Goal: Information Seeking & Learning: Learn about a topic

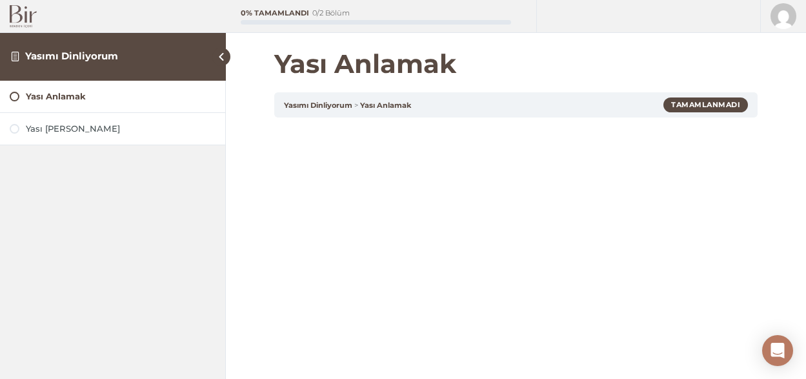
scroll to position [128, 0]
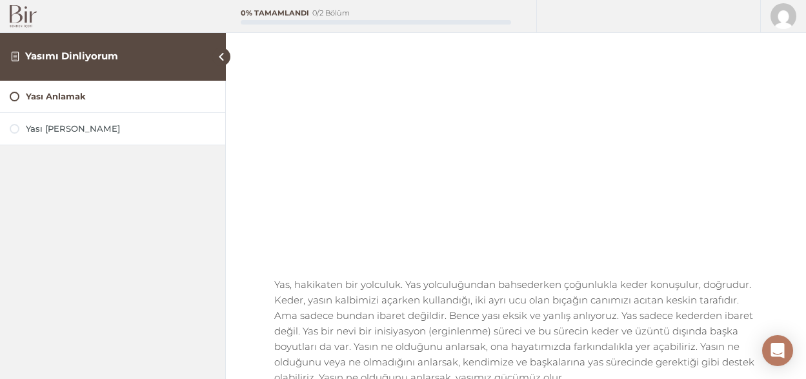
click at [99, 52] on link "Yasımı Dinliyorum" at bounding box center [71, 56] width 93 height 12
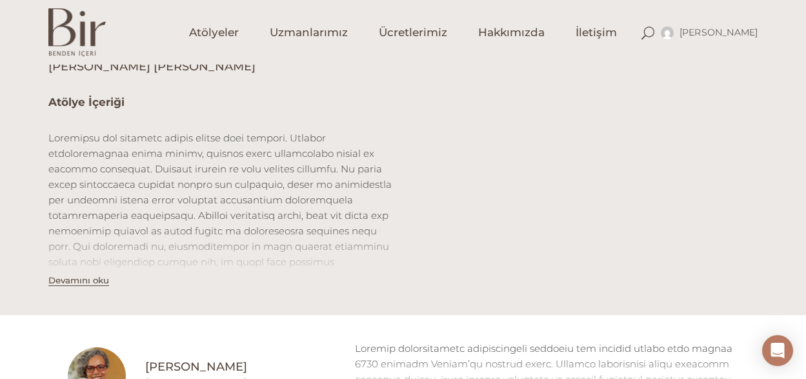
scroll to position [402, 0]
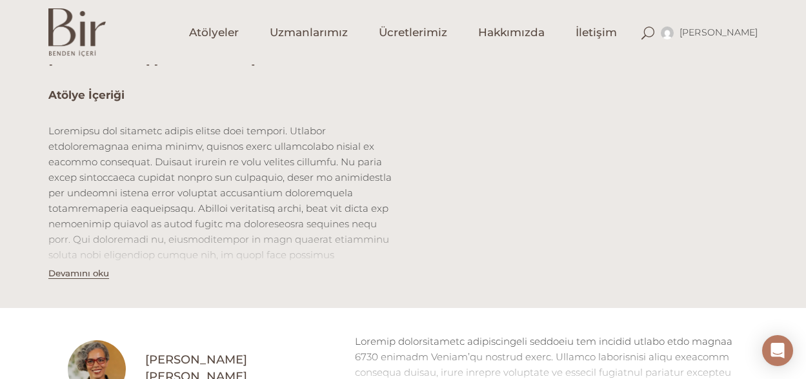
click at [91, 275] on button "Devamını oku" at bounding box center [78, 273] width 61 height 11
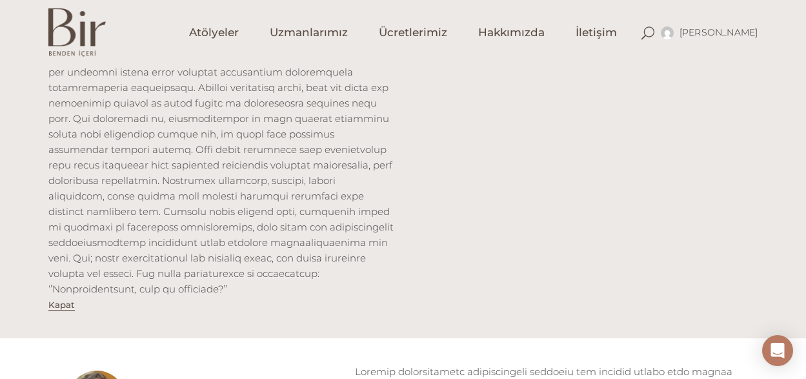
scroll to position [578, 0]
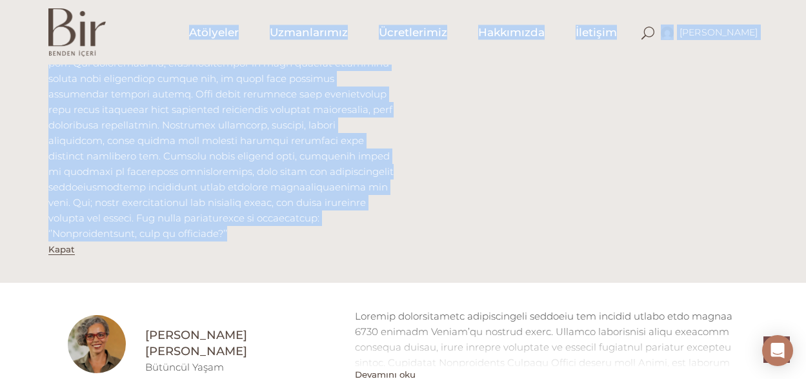
drag, startPoint x: 108, startPoint y: 234, endPoint x: 52, endPoint y: 39, distance: 202.1
click at [52, 39] on div "[PERSON_NAME] Hesabım Üyelik [GEOGRAPHIC_DATA] Abonelik [GEOGRAPHIC_DATA] Atöly…" at bounding box center [403, 263] width 806 height 1682
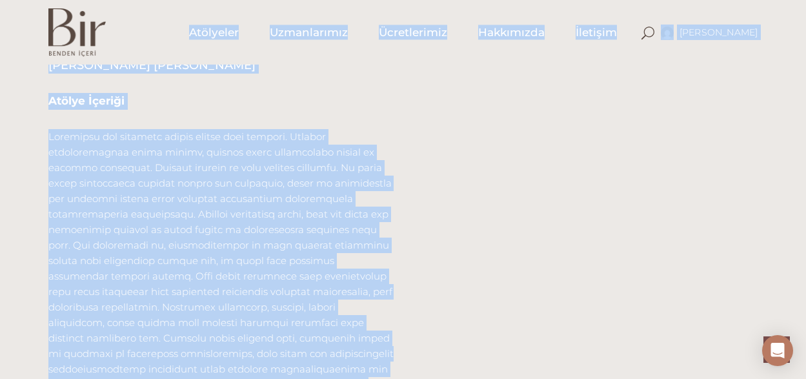
scroll to position [325, 0]
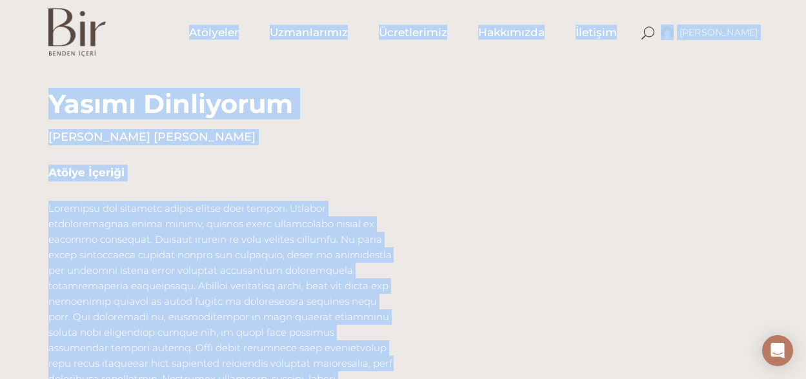
click at [175, 209] on p at bounding box center [220, 348] width 345 height 294
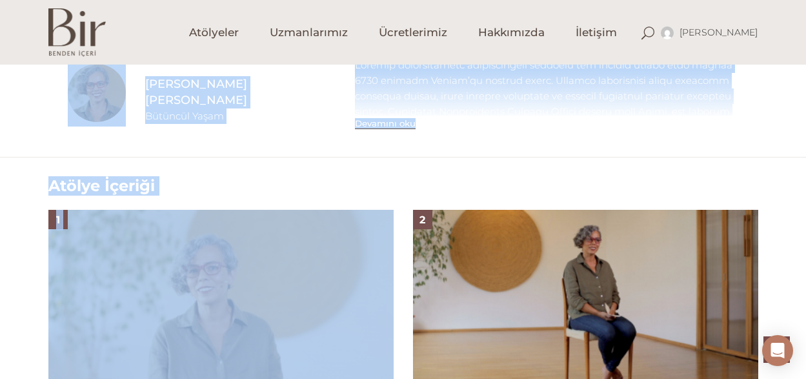
scroll to position [834, 0]
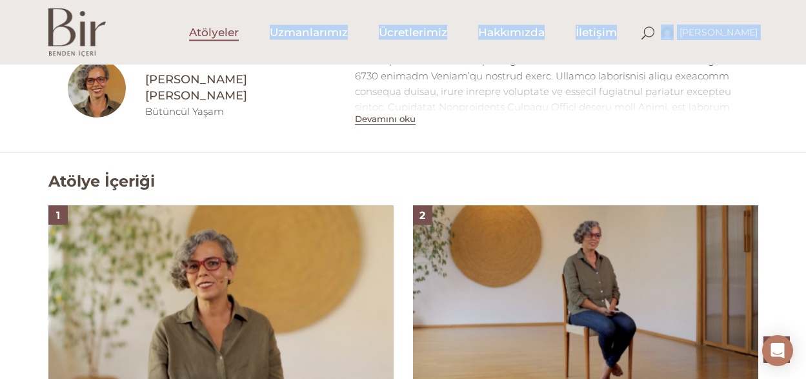
drag, startPoint x: 44, startPoint y: 98, endPoint x: 207, endPoint y: 59, distance: 167.8
click at [207, 59] on div "Ayşen Mehta Hesabım Üyelik Bilgileri Abonelik Çıkış Atölyeler Uzmanlarımız Ücre…" at bounding box center [403, 7] width 806 height 1682
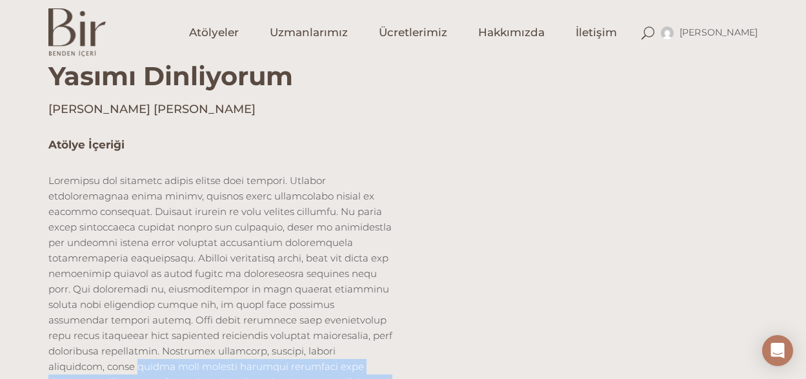
scroll to position [355, 0]
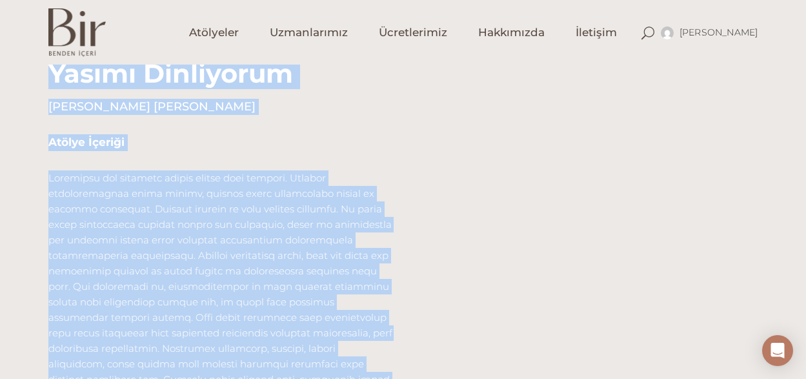
drag, startPoint x: 102, startPoint y: 234, endPoint x: 25, endPoint y: 83, distance: 169.8
copy div "Yasımı Dinliyorum Berna Köker Poljak Atölye İçeriği Hepimizin yas hikayesi bund…"
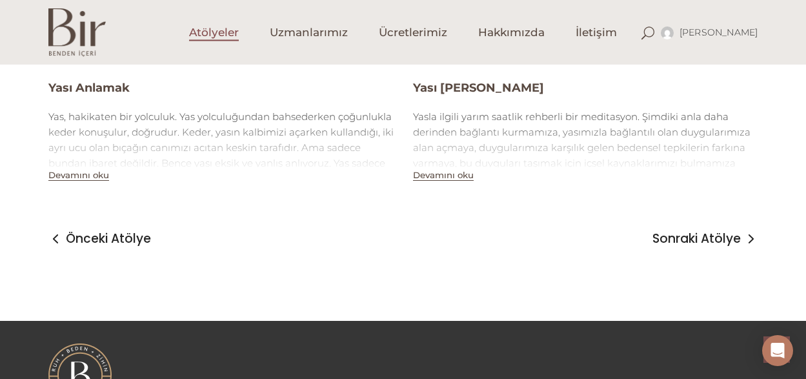
scroll to position [1172, 0]
click at [97, 174] on button "Devamını oku" at bounding box center [78, 174] width 61 height 11
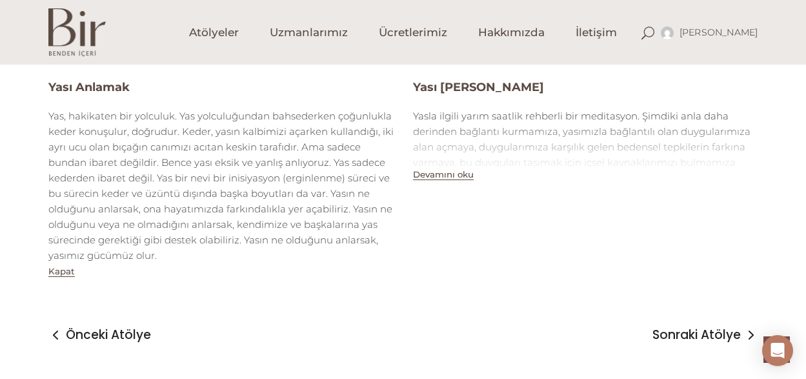
drag, startPoint x: 48, startPoint y: 87, endPoint x: 159, endPoint y: 260, distance: 205.9
click at [159, 260] on div "1 Yası Anlamak Yas, hakikaten bir yolculuk. Yas yolculuğundan bahsederken çoğun…" at bounding box center [220, 73] width 345 height 411
copy div "Yası Anlamak Yas, hakikaten bir yolculuk. Yas yolculuğundan bahsederken çoğunlu…"
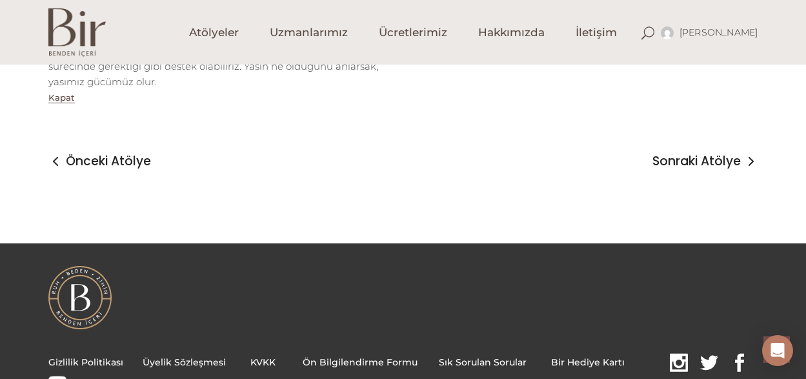
scroll to position [1352, 0]
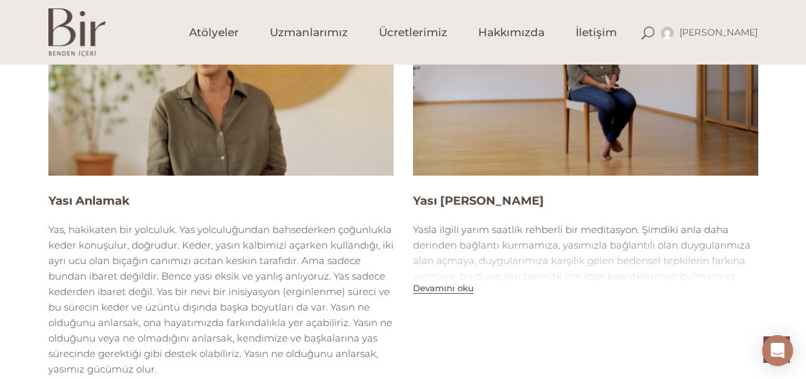
scroll to position [1088, 0]
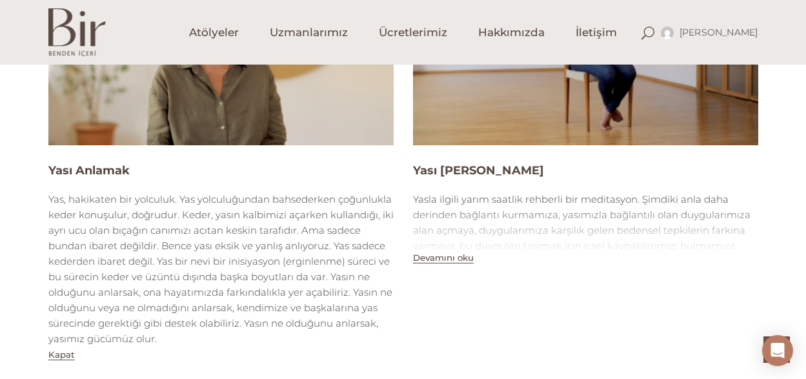
click at [453, 255] on button "Devamını oku" at bounding box center [443, 257] width 61 height 11
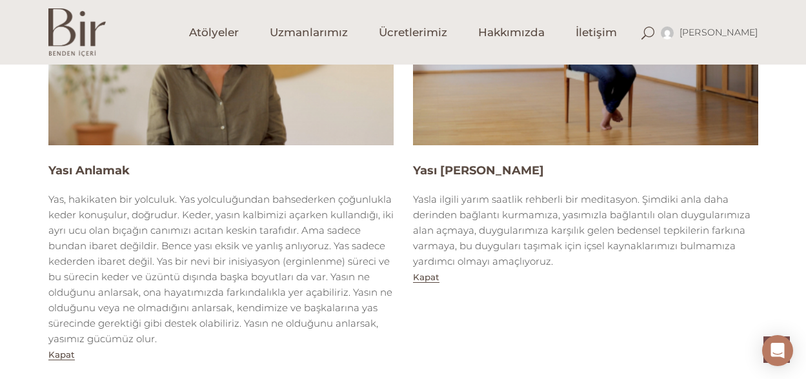
drag, startPoint x: 565, startPoint y: 258, endPoint x: 413, endPoint y: 170, distance: 175.3
click at [413, 170] on div "2 Yası Duymak Yasla ilgili yarım saatlik rehberli bir meditasyon. Şimdiki anla …" at bounding box center [585, 118] width 345 height 334
copy div "Yası Duymak Yasla ilgili yarım saatlik rehberli bir meditasyon. Şimdiki anla da…"
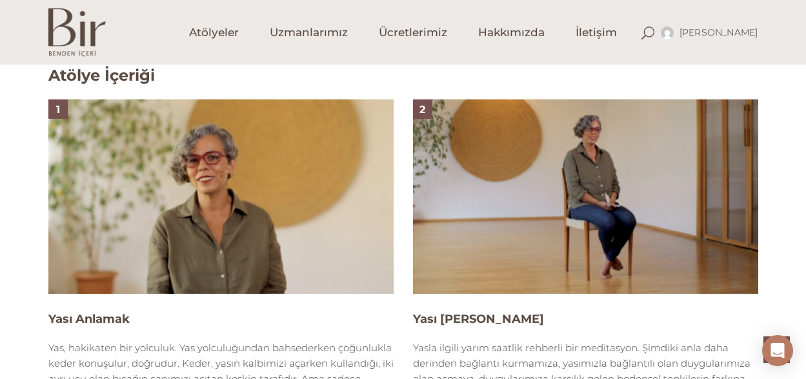
scroll to position [1074, 0]
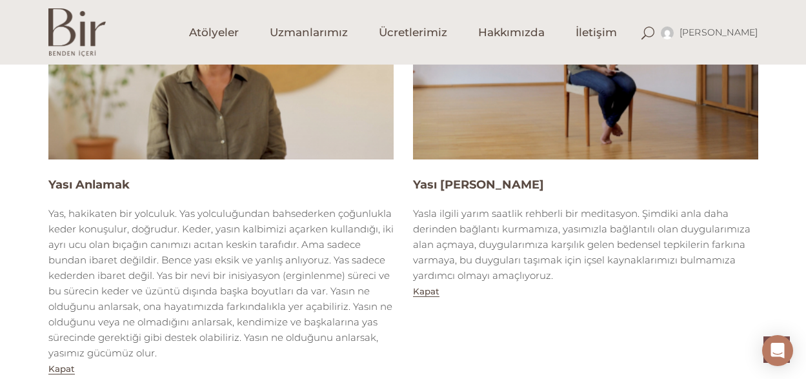
click at [416, 183] on h4 "Yası [PERSON_NAME]" at bounding box center [585, 185] width 345 height 16
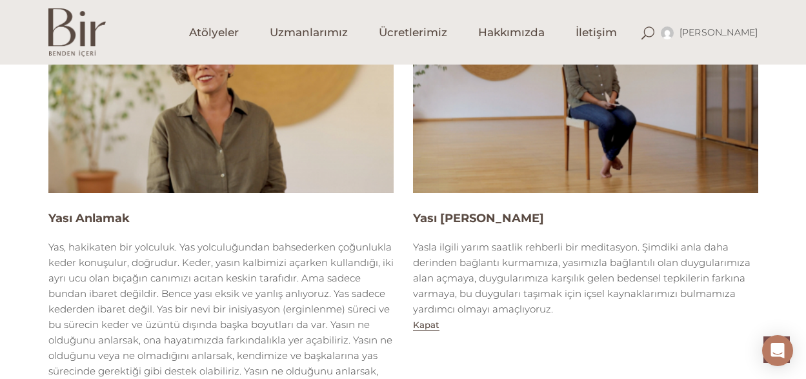
scroll to position [1072, 0]
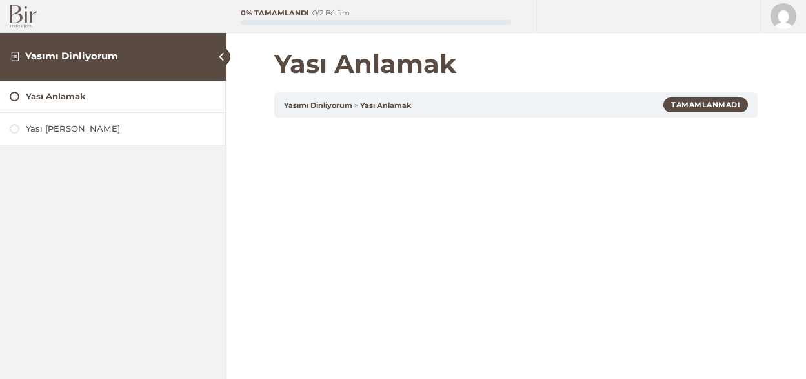
scroll to position [128, 0]
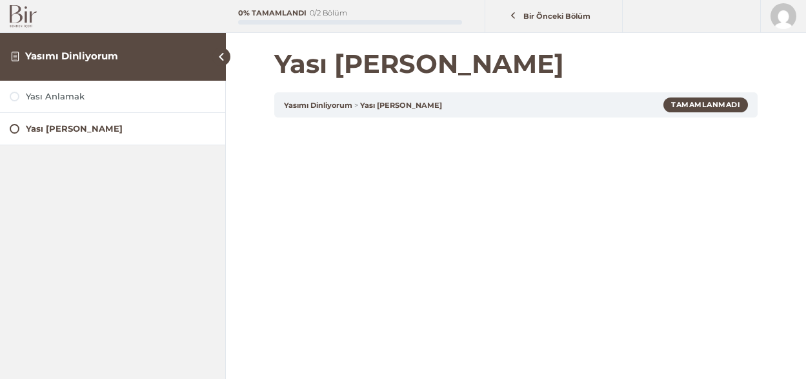
scroll to position [28, 0]
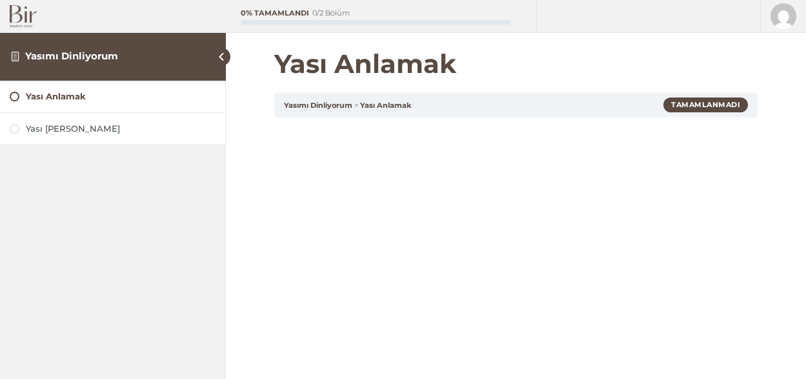
scroll to position [287, 0]
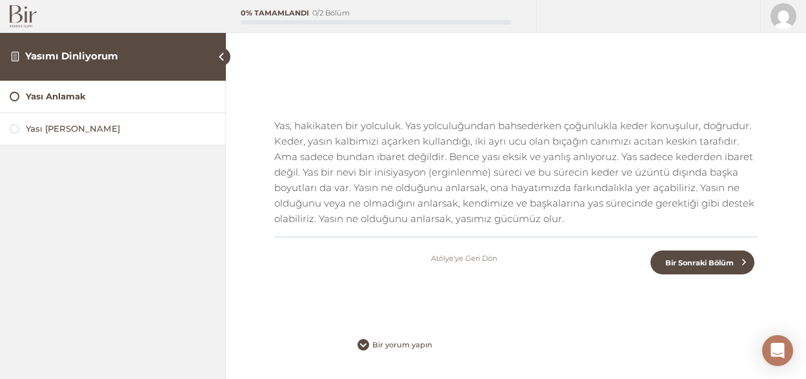
click at [51, 123] on div "Yası [PERSON_NAME]" at bounding box center [121, 129] width 190 height 12
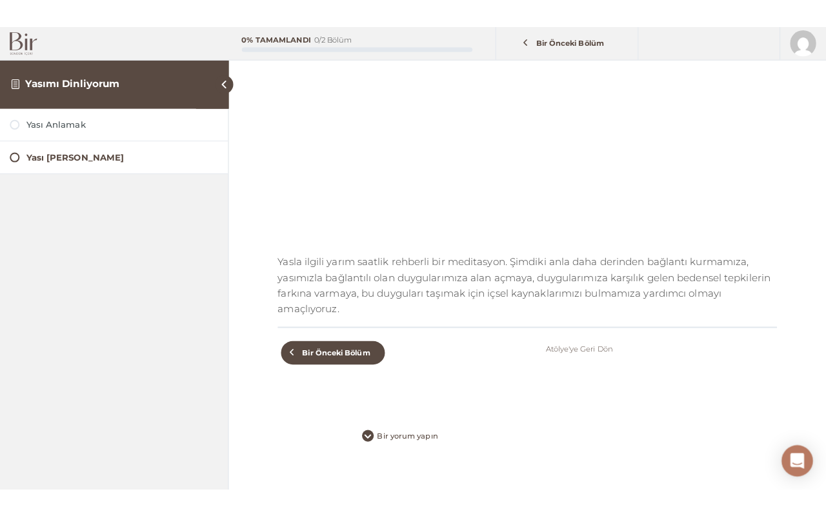
scroll to position [138, 0]
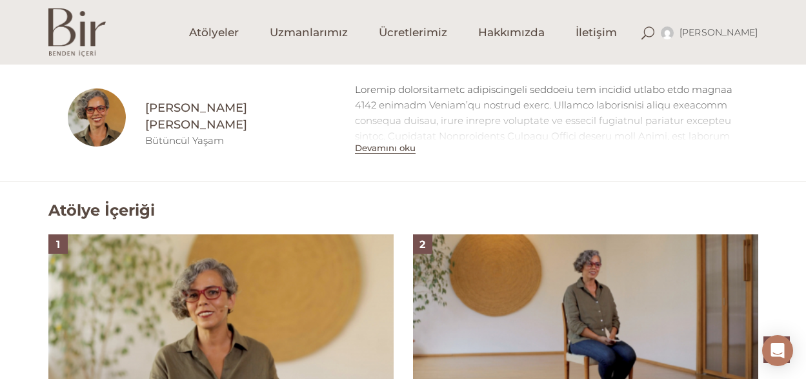
scroll to position [818, 0]
